Goal: Task Accomplishment & Management: Use online tool/utility

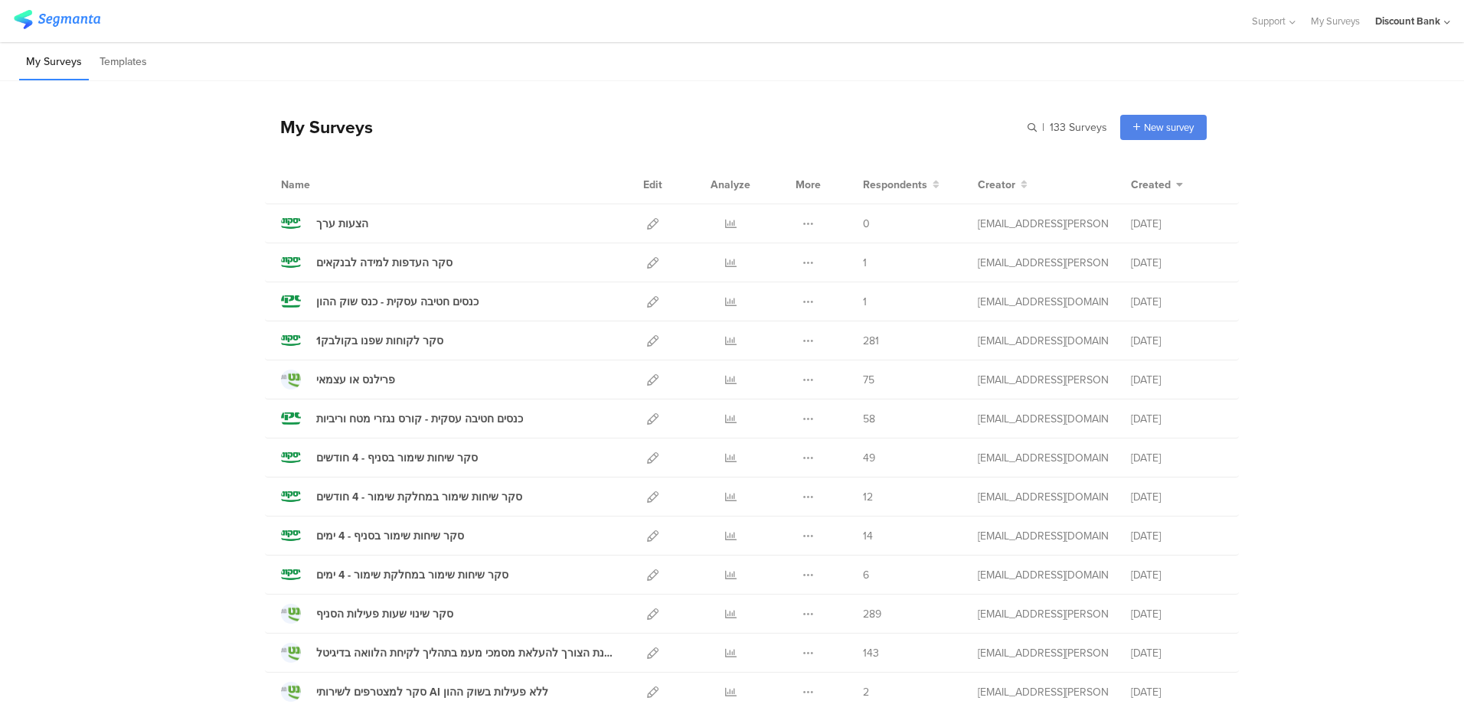
scroll to position [77, 0]
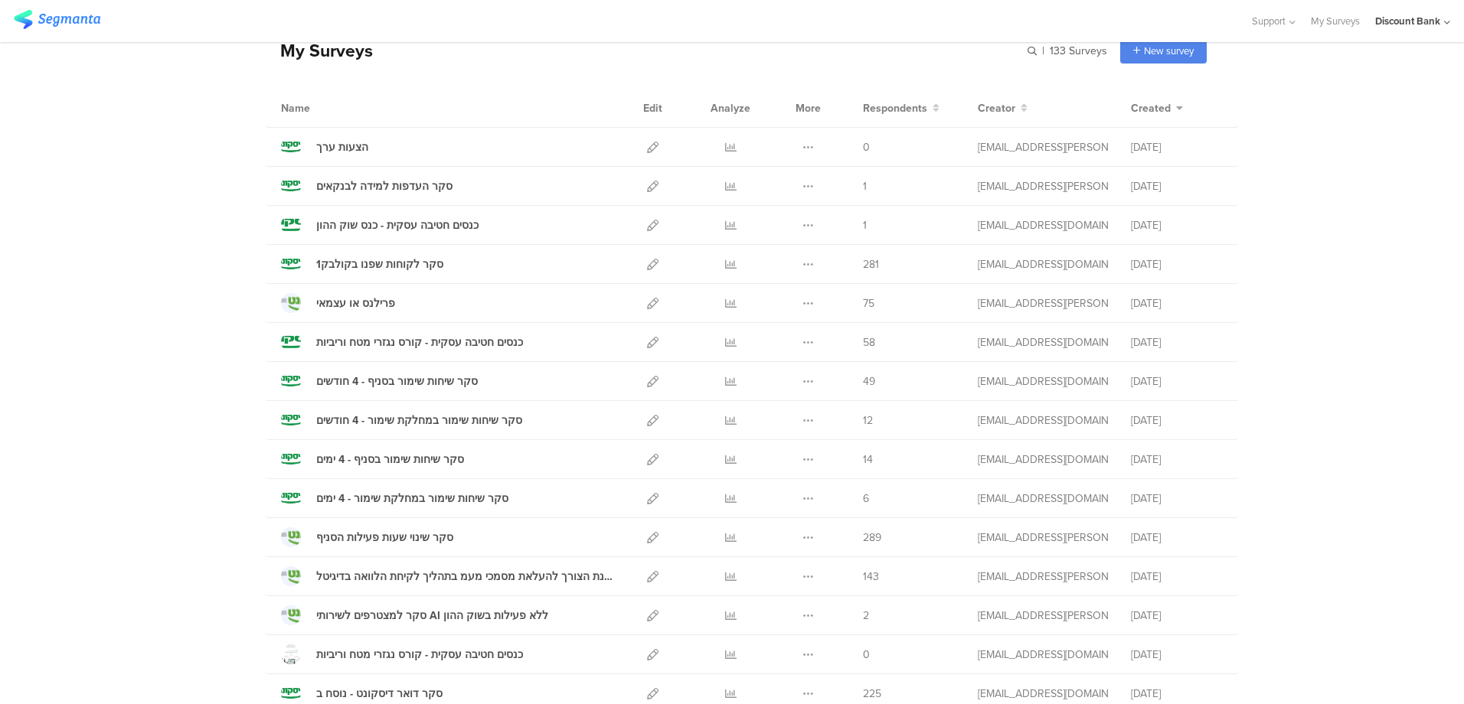
click at [732, 344] on div at bounding box center [730, 342] width 46 height 38
click at [725, 344] on icon at bounding box center [730, 342] width 11 height 11
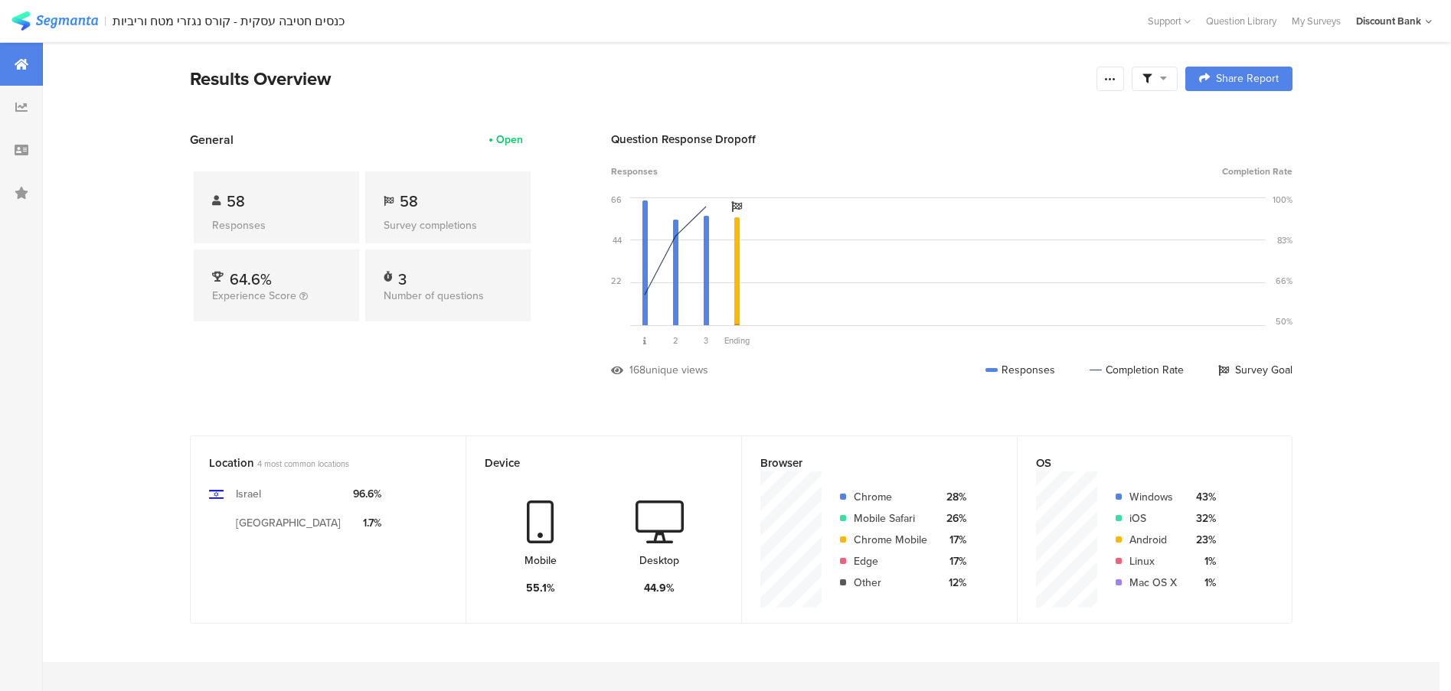
click at [1111, 79] on icon at bounding box center [1110, 79] width 12 height 12
click at [1001, 234] on div "Export Results" at bounding box center [1007, 234] width 245 height 15
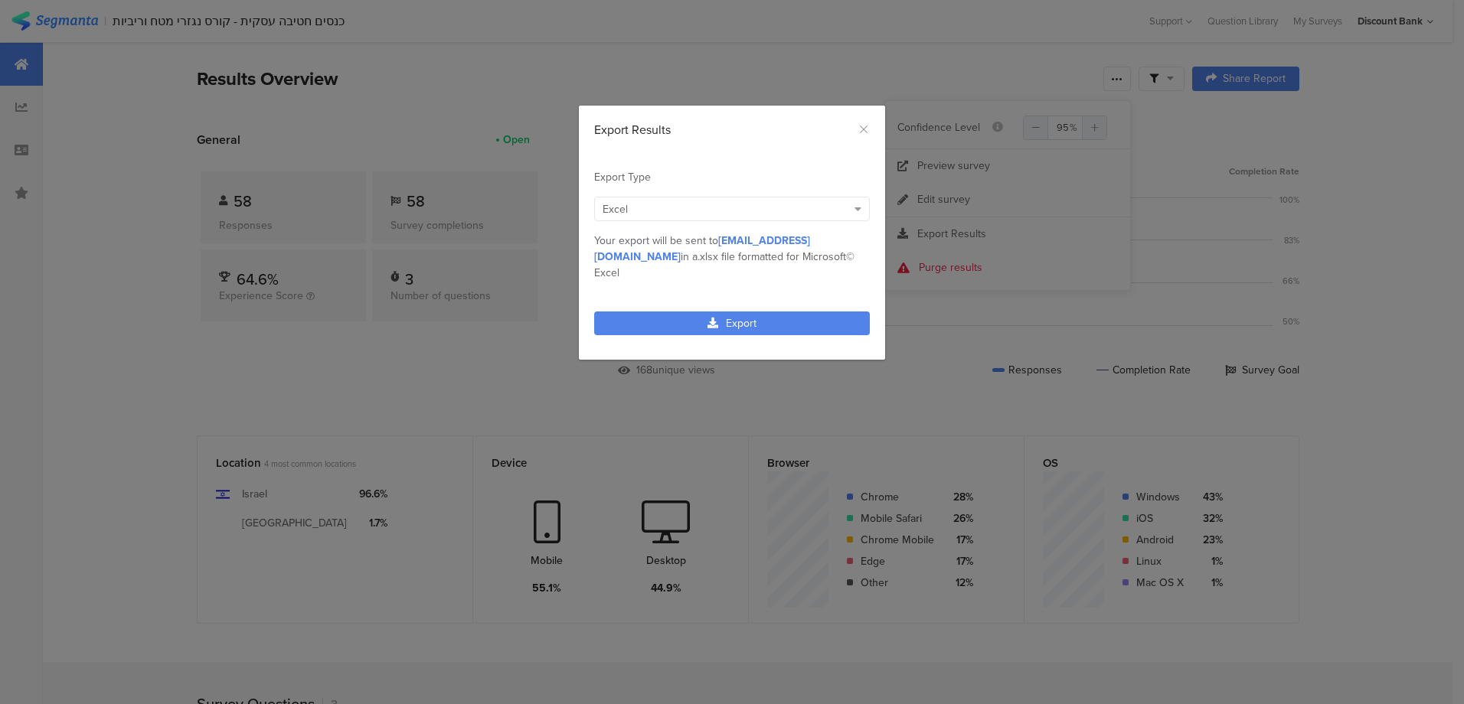
click at [739, 312] on link "Export" at bounding box center [732, 324] width 276 height 24
